Goal: Task Accomplishment & Management: Manage account settings

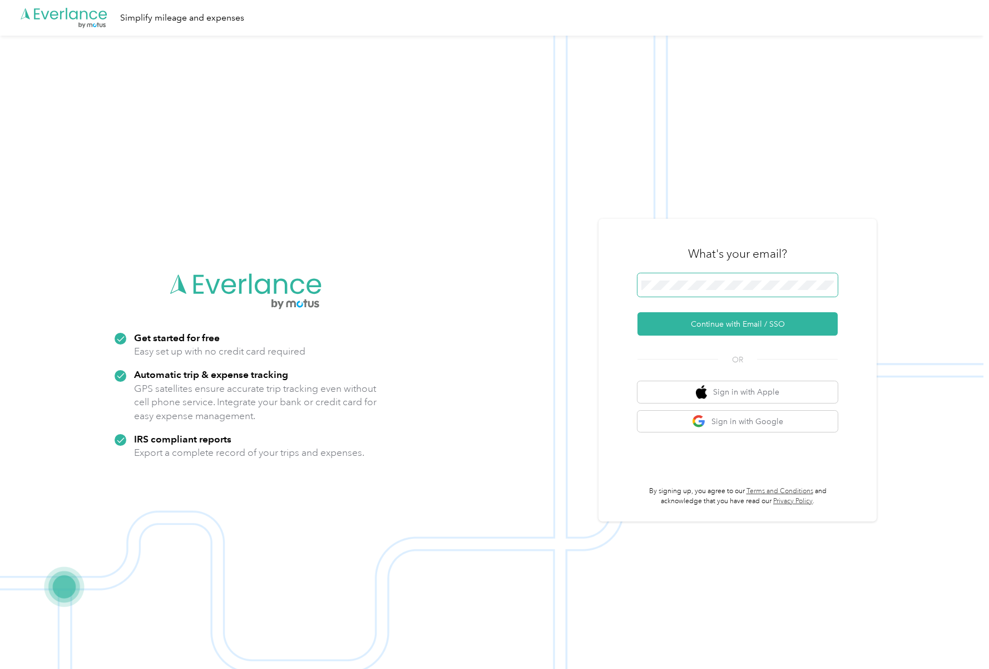
click at [683, 278] on span at bounding box center [738, 284] width 200 height 23
click at [705, 324] on button "Continue with Email / SSO" at bounding box center [738, 323] width 200 height 23
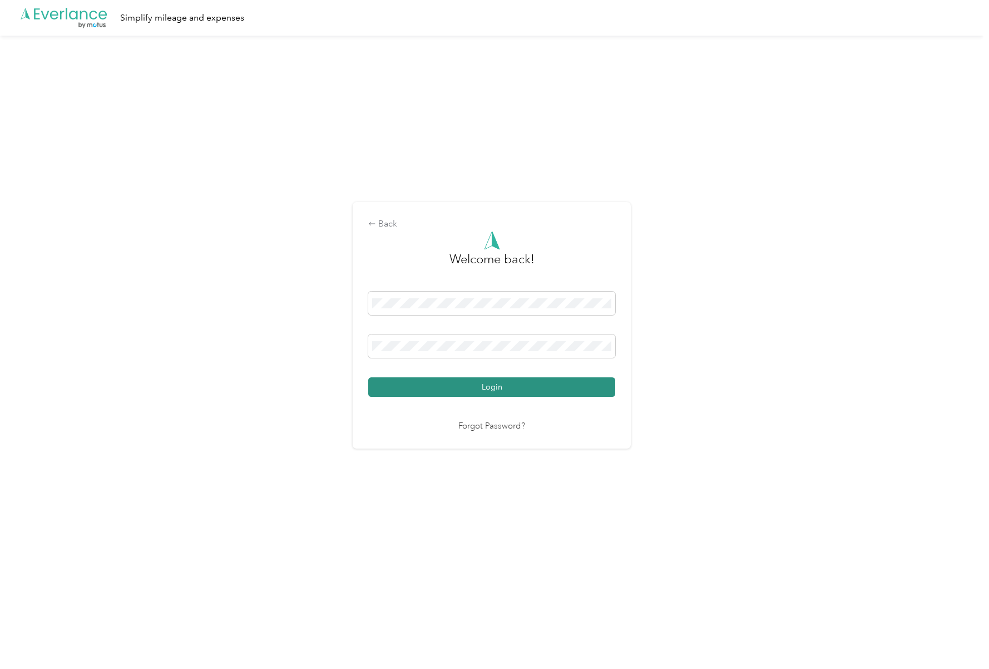
click at [560, 392] on button "Login" at bounding box center [491, 386] width 247 height 19
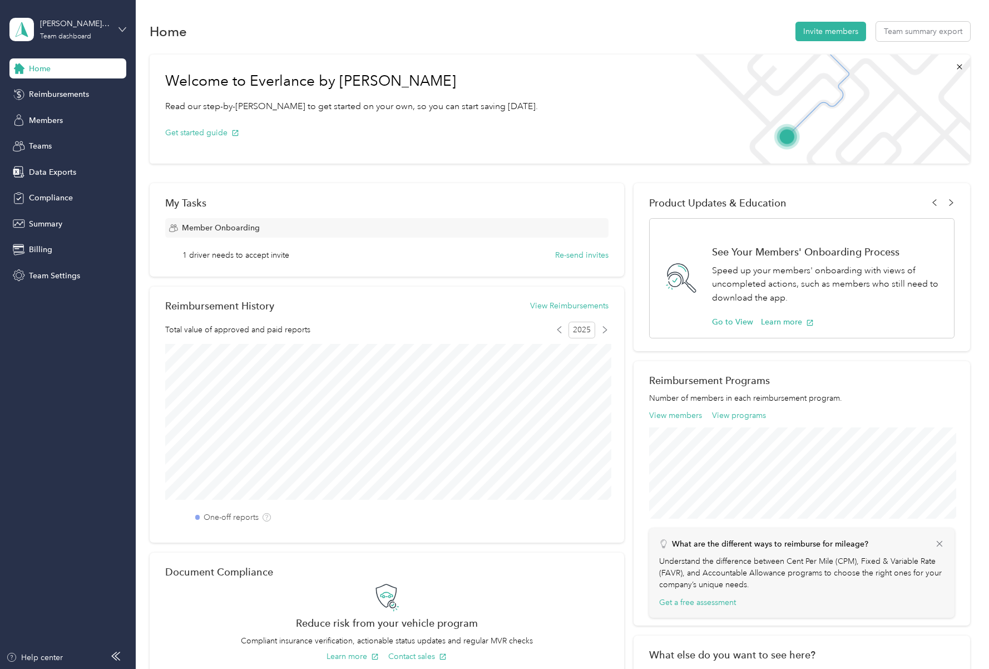
click at [125, 30] on icon at bounding box center [122, 30] width 8 height 8
click at [72, 112] on div "Personal dashboard" at bounding box center [54, 117] width 70 height 12
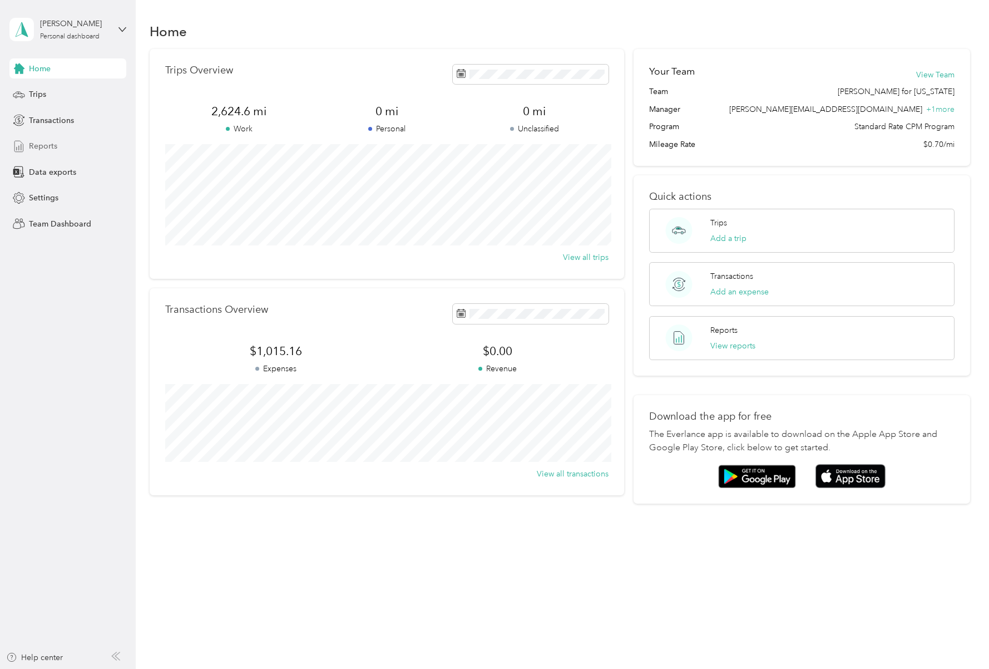
click at [48, 145] on span "Reports" at bounding box center [43, 146] width 28 height 12
